Goal: Information Seeking & Learning: Learn about a topic

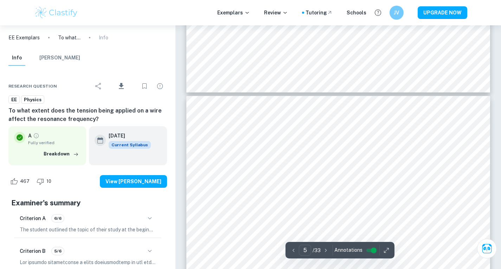
scroll to position [1665, 0]
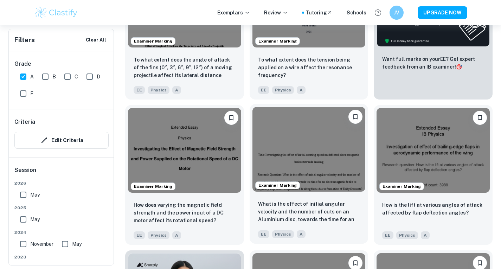
scroll to position [368, 0]
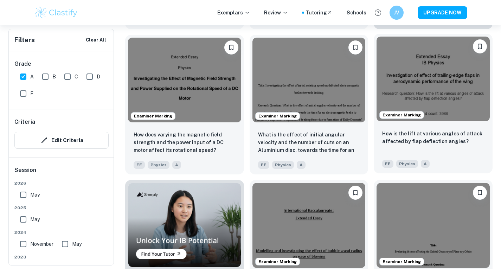
click at [410, 75] on img at bounding box center [432, 79] width 113 height 85
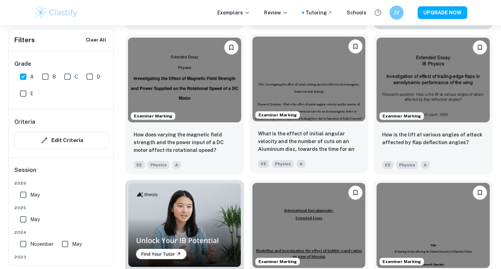
scroll to position [509, 0]
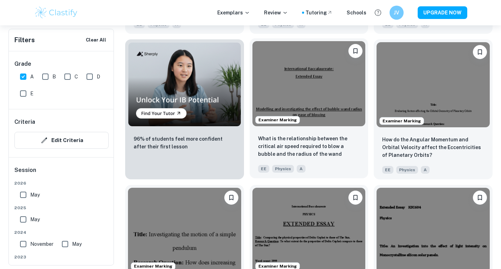
click at [323, 89] on img at bounding box center [308, 83] width 113 height 85
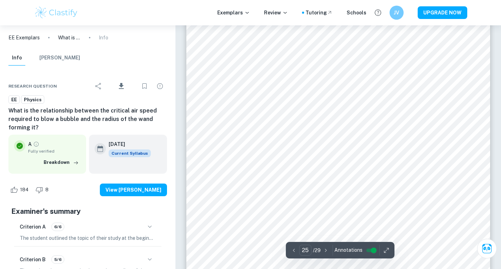
scroll to position [10779, 0]
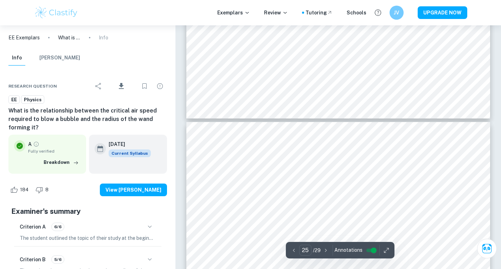
type input "24"
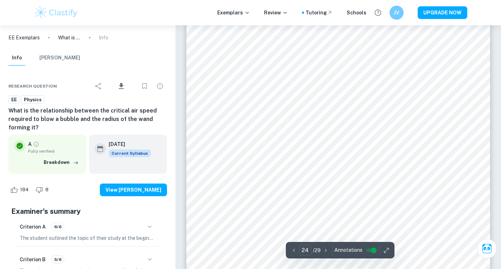
scroll to position [10287, 0]
